Goal: Transaction & Acquisition: Purchase product/service

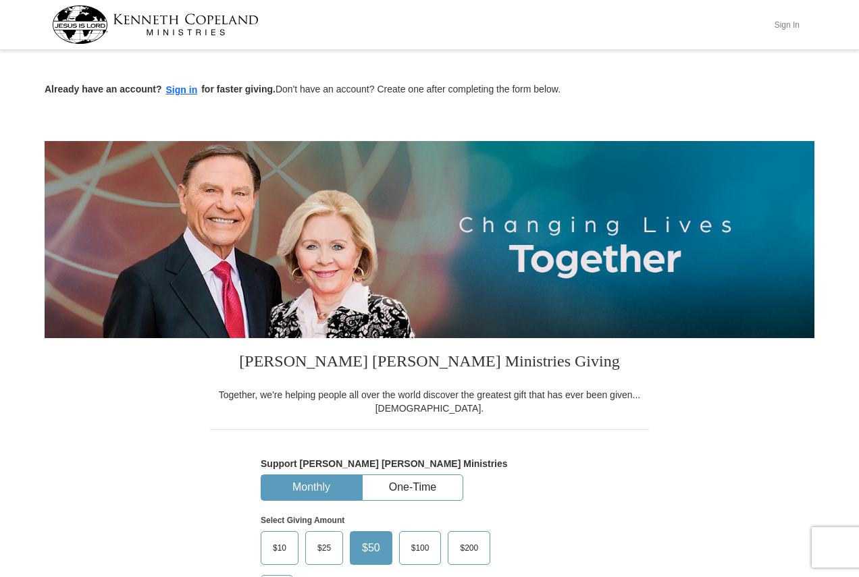
click at [783, 26] on button "Sign In" at bounding box center [786, 24] width 41 height 21
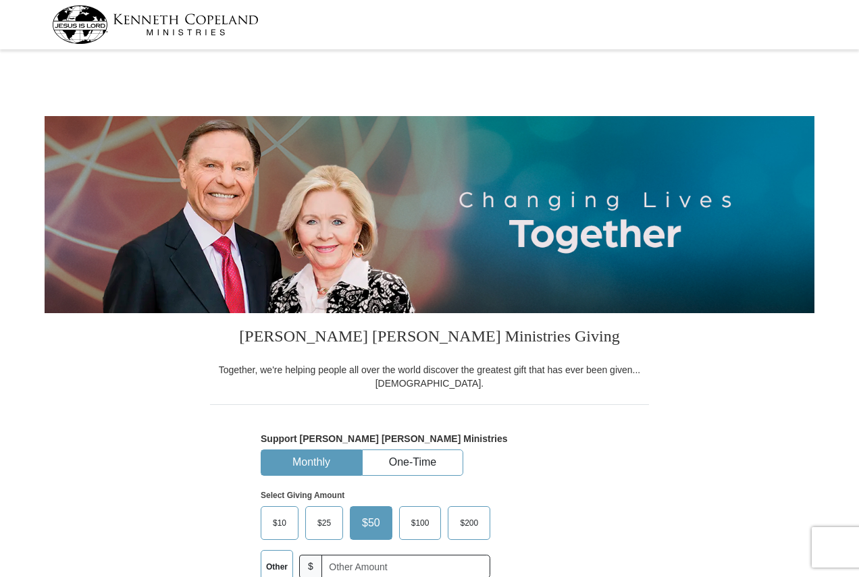
select select "PA"
click at [396, 457] on button "One-Time" at bounding box center [413, 462] width 100 height 25
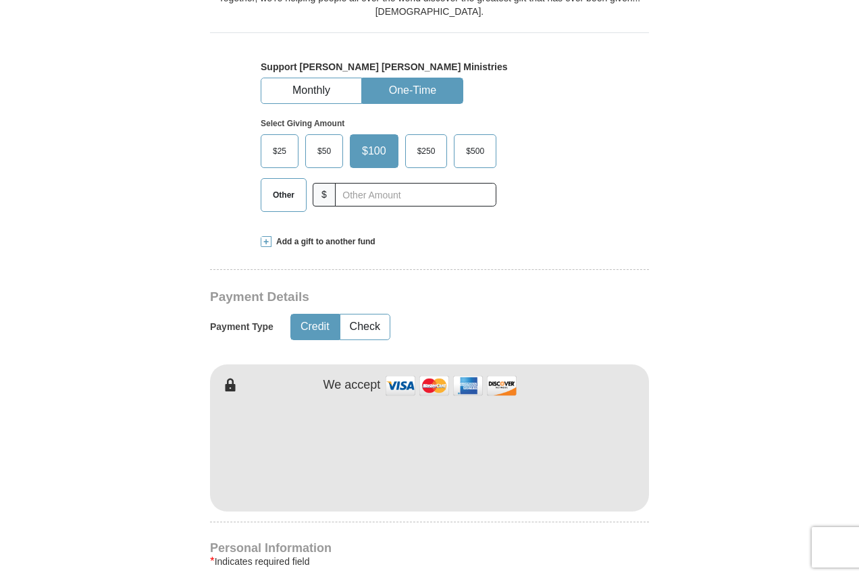
scroll to position [405, 0]
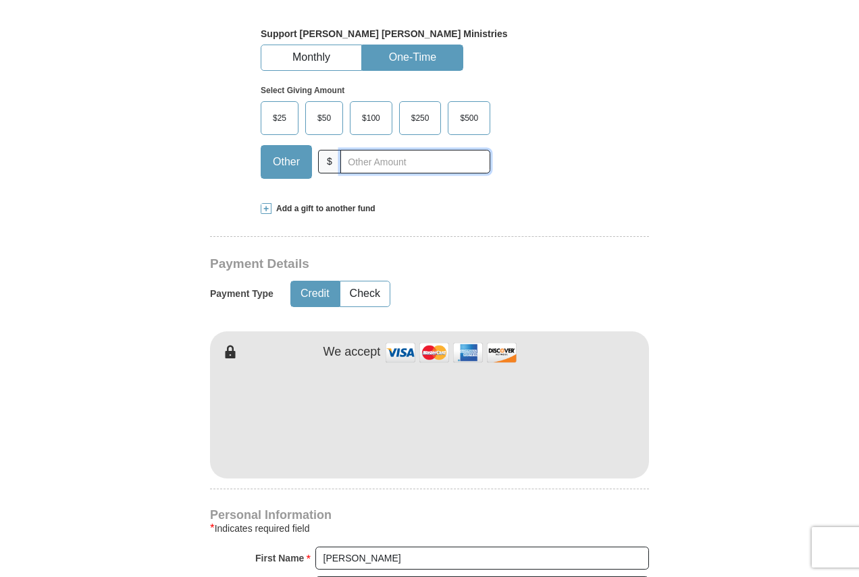
click at [409, 169] on input "text" at bounding box center [415, 162] width 150 height 24
type input "20"
click at [367, 293] on button "Check" at bounding box center [364, 294] width 49 height 25
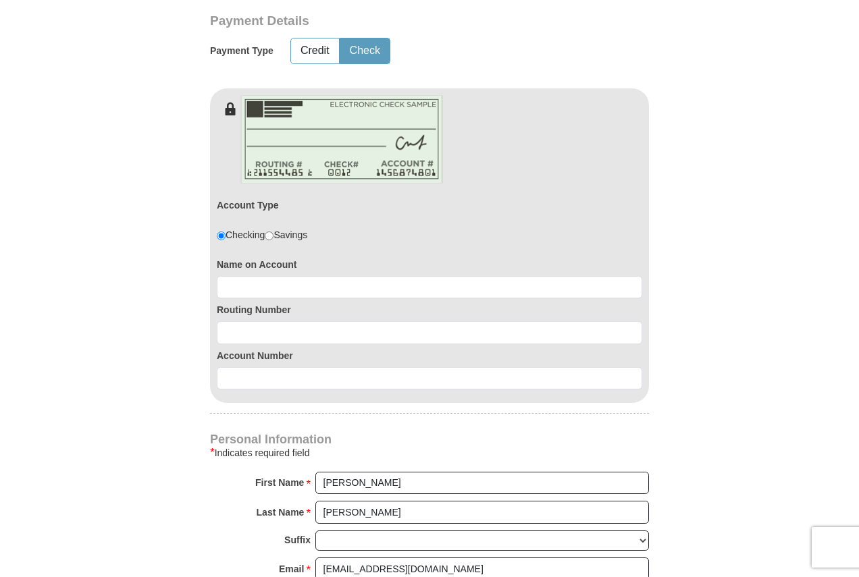
scroll to position [675, 0]
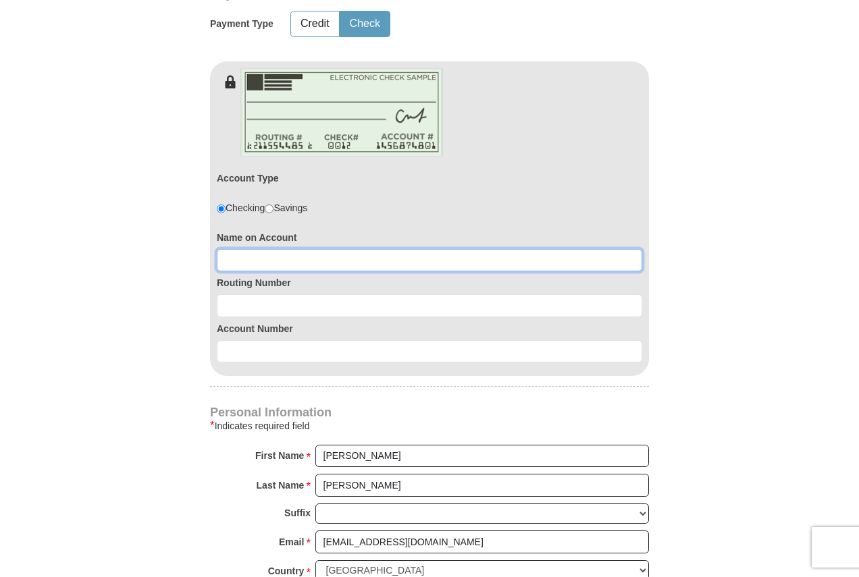
click at [319, 260] on input at bounding box center [429, 260] width 425 height 23
type input "Thomas D Howard"
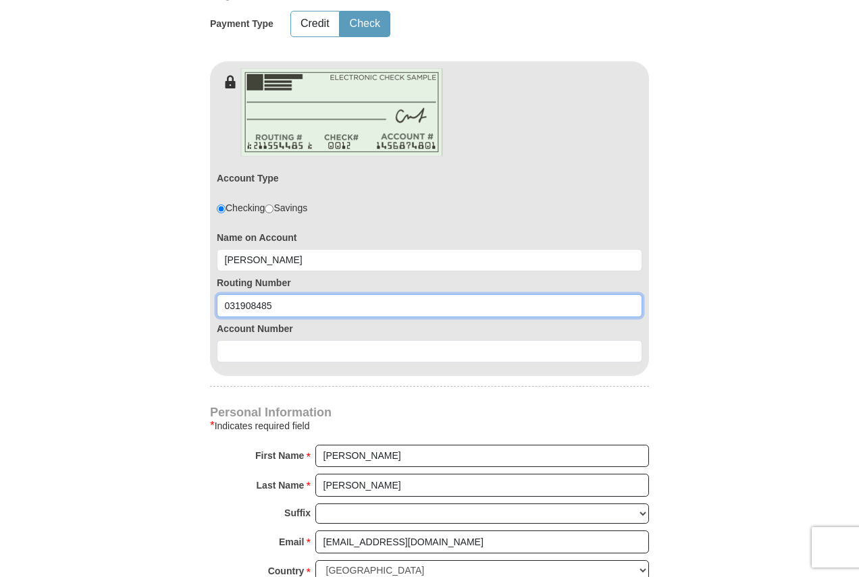
type input "031908485"
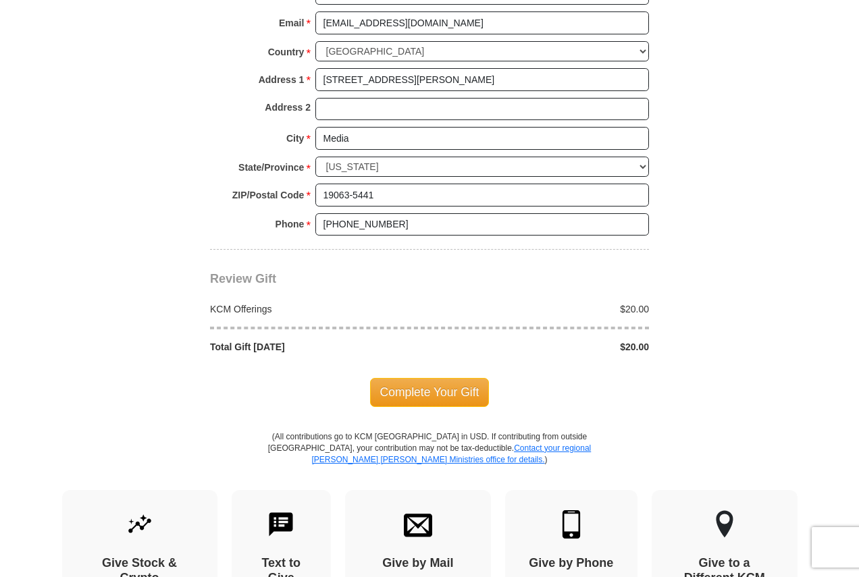
scroll to position [1215, 0]
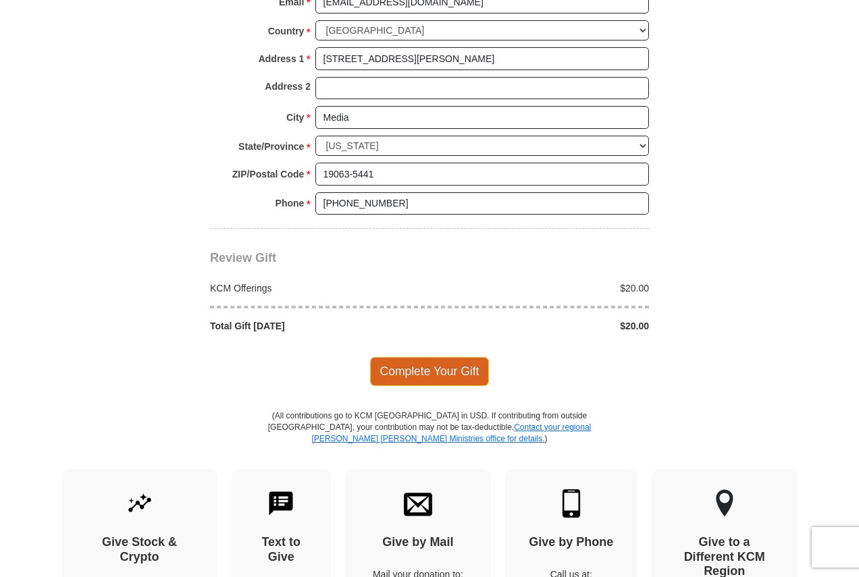
type input "0360154439"
click at [446, 378] on span "Complete Your Gift" at bounding box center [430, 371] width 120 height 28
